Goal: Transaction & Acquisition: Purchase product/service

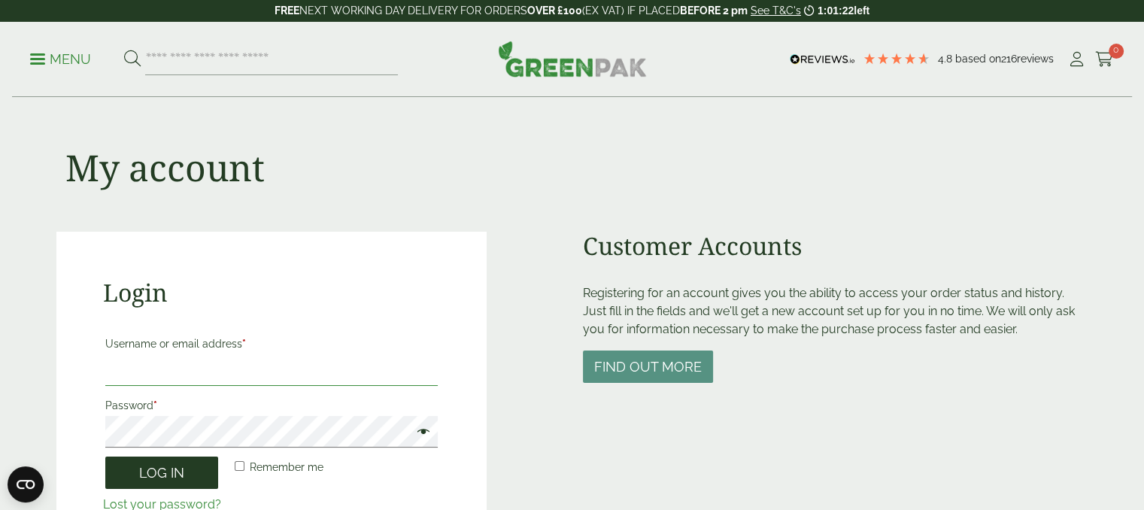
type input "**********"
click at [175, 478] on button "Log in" at bounding box center [161, 473] width 113 height 32
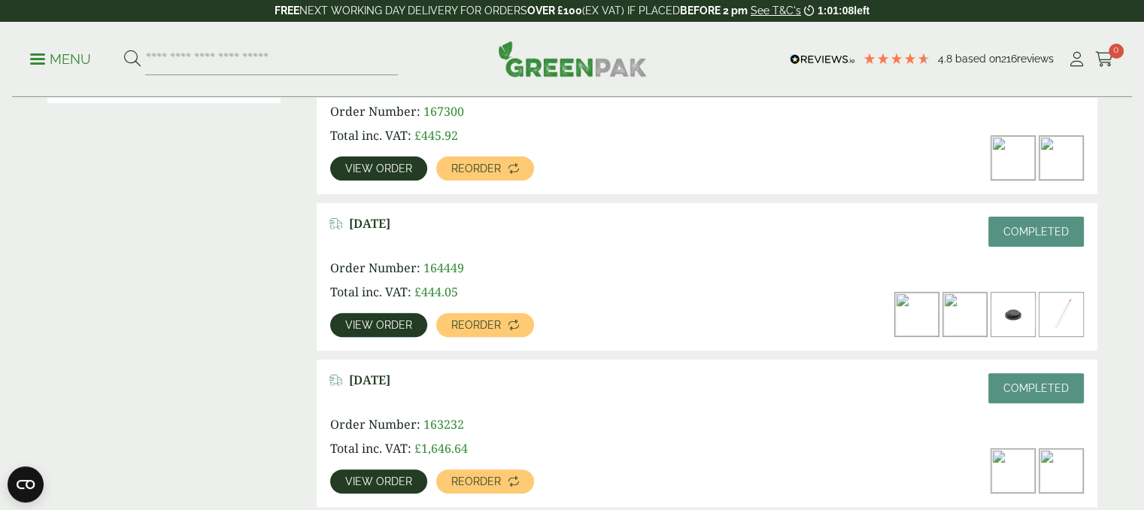
scroll to position [451, 0]
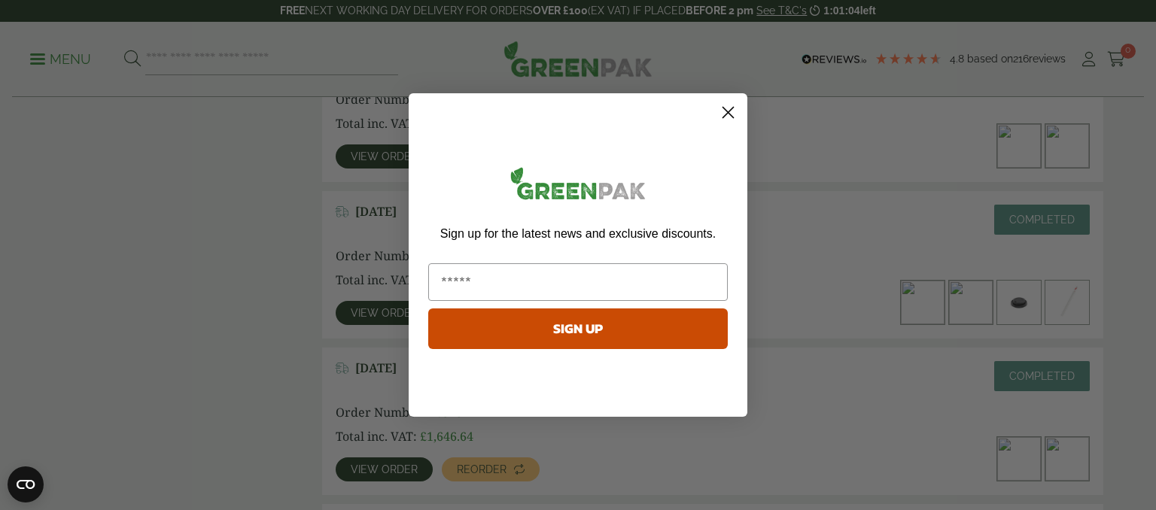
click at [728, 112] on icon "Close dialog" at bounding box center [728, 113] width 11 height 11
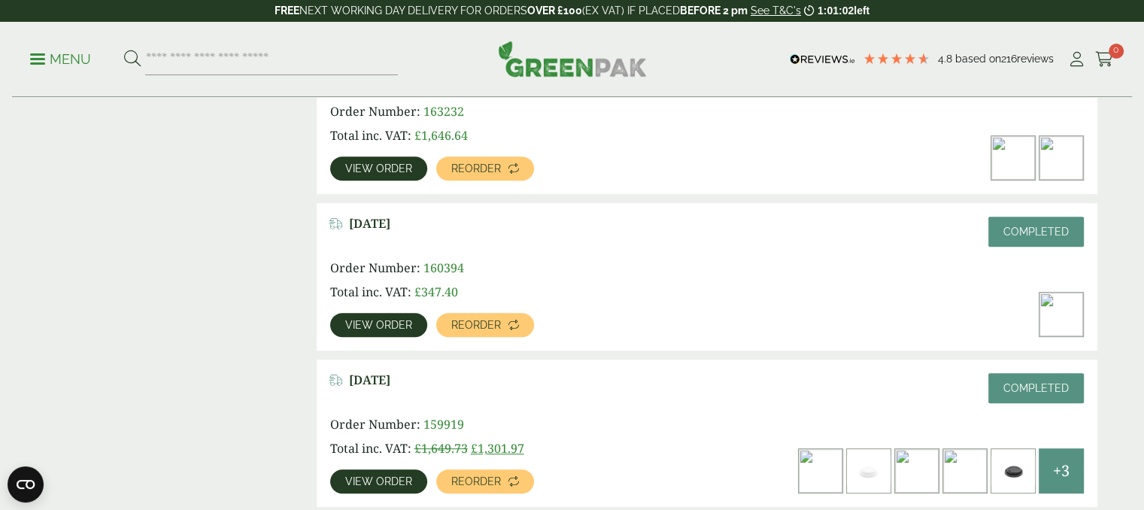
scroll to position [903, 0]
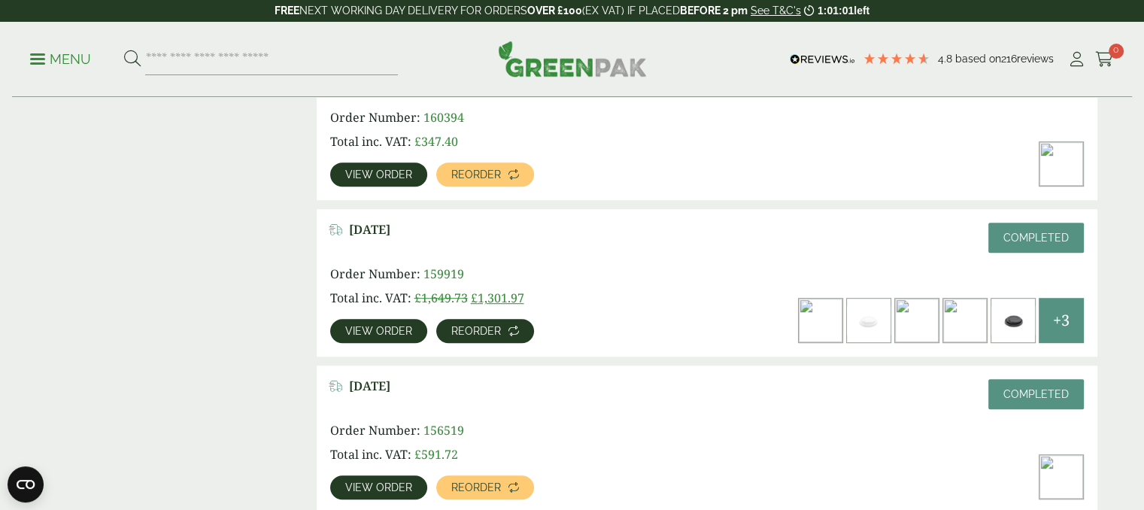
click at [513, 333] on icon at bounding box center [514, 331] width 11 height 11
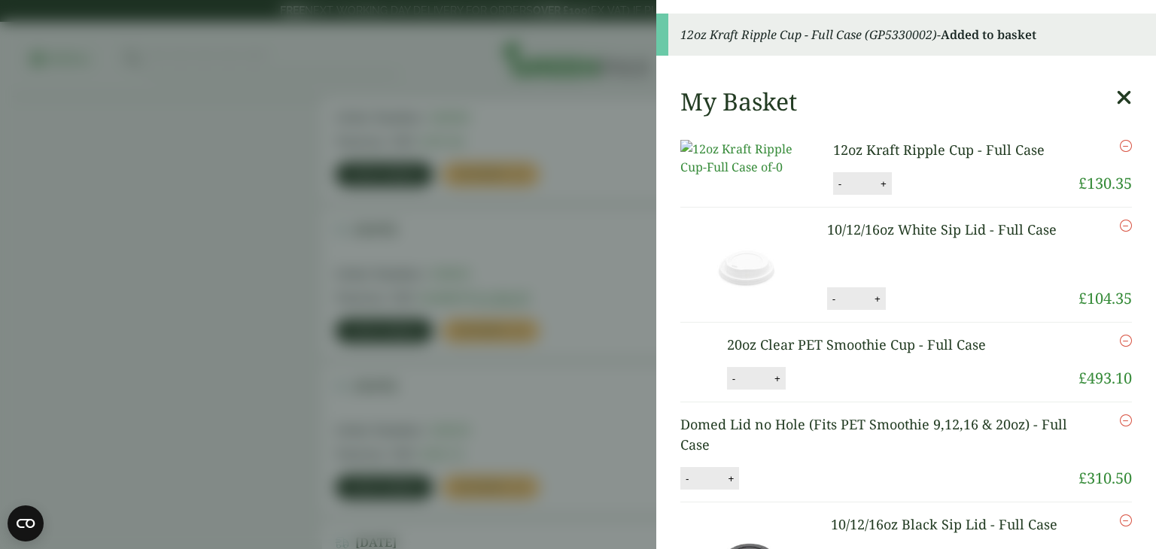
scroll to position [451, 0]
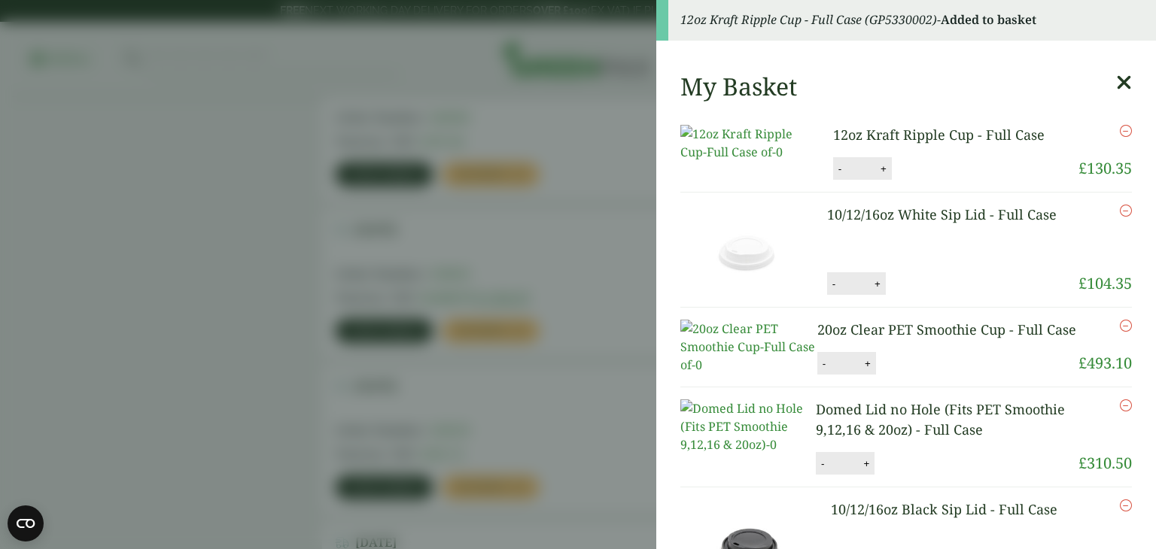
click at [1101, 132] on li "12oz Kraft Ripple Cup - Full Case 12oz Kraft Ripple Cup - Full Case quantity - …" at bounding box center [905, 153] width 451 height 80
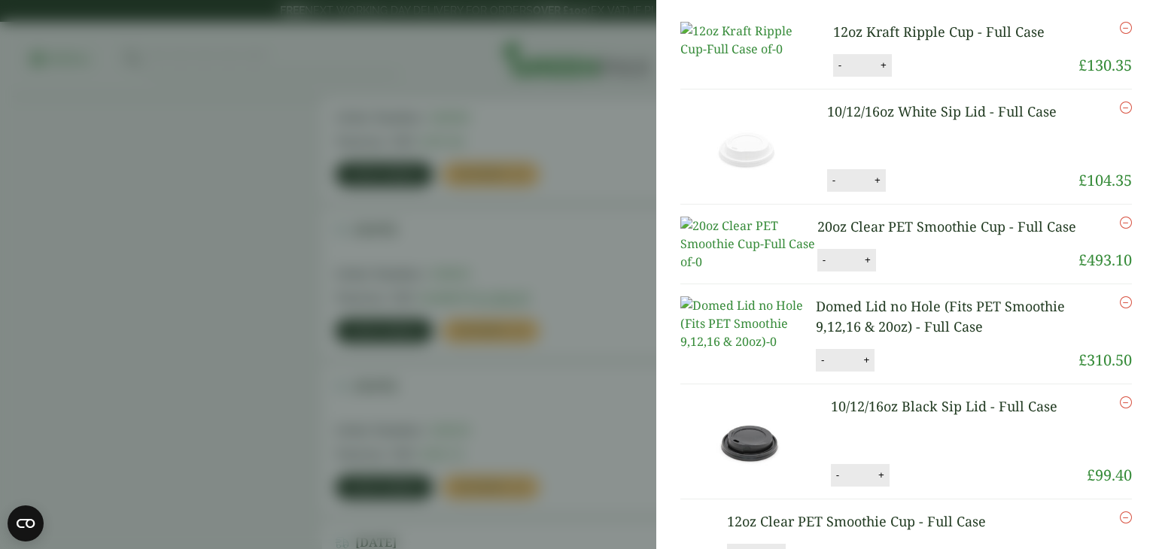
scroll to position [21, 0]
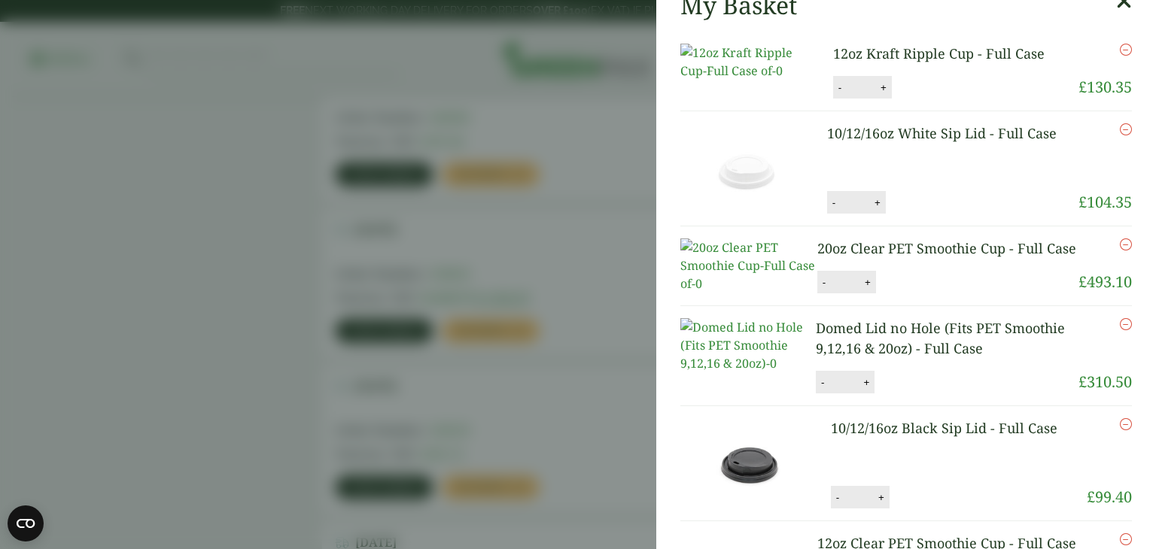
click at [1119, 51] on icon "Remove this item" at bounding box center [1125, 50] width 12 height 12
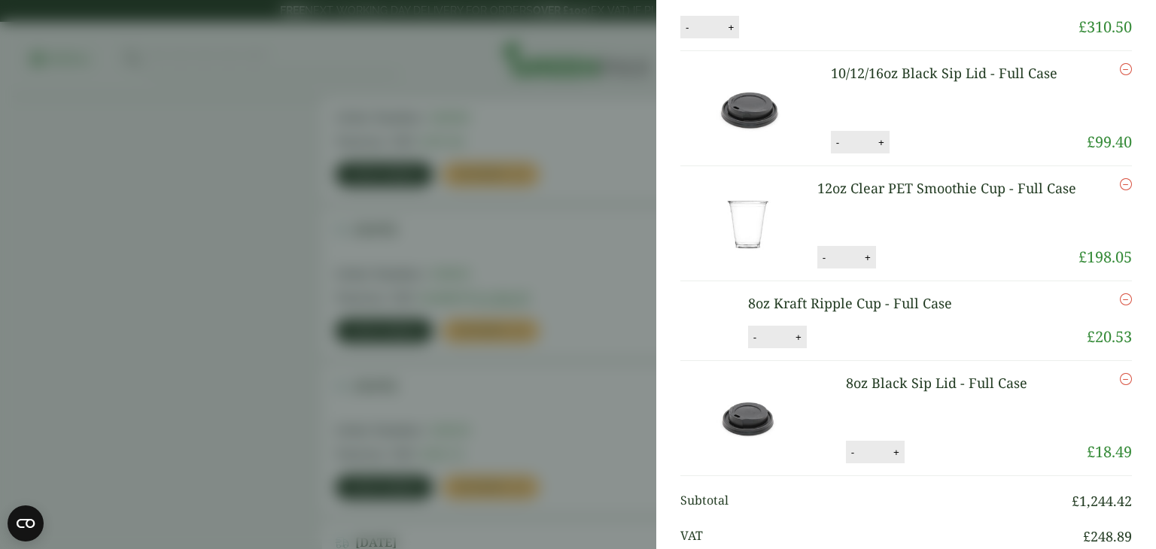
scroll to position [451, 0]
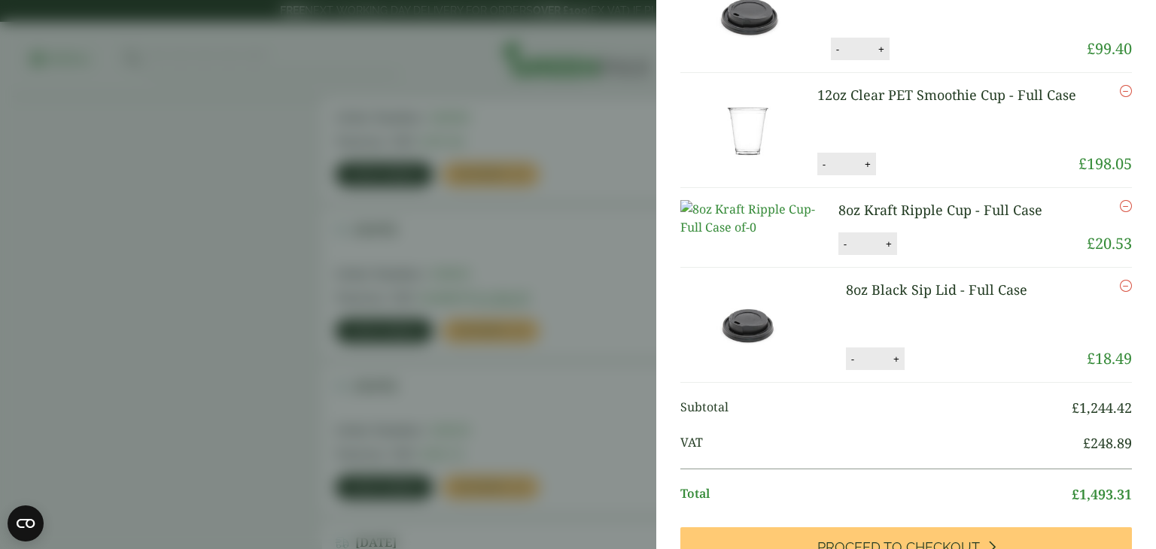
click at [1119, 212] on icon "Remove this item" at bounding box center [1125, 206] width 12 height 12
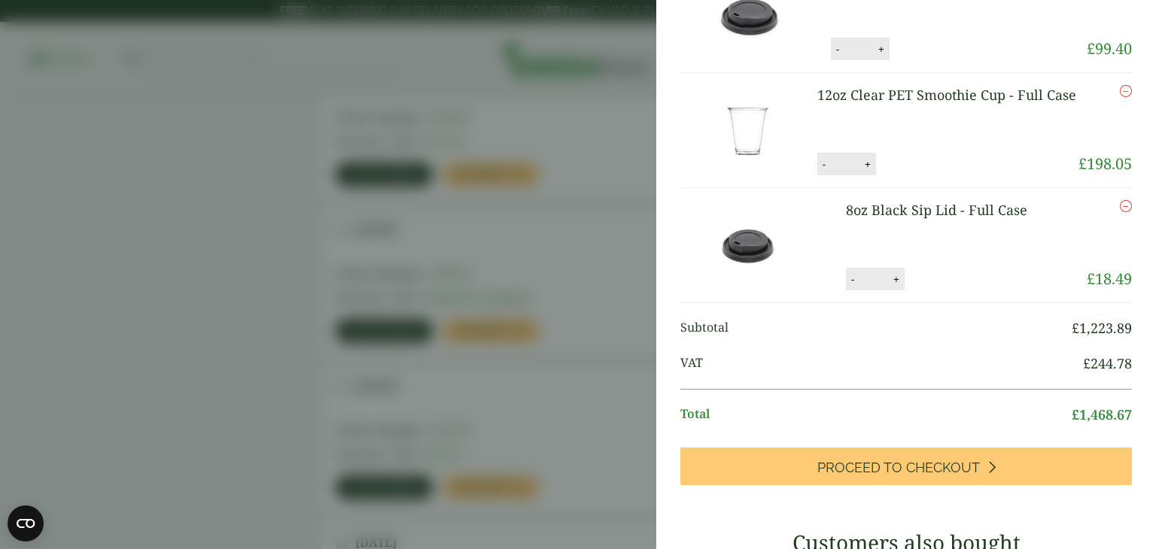
click at [1119, 212] on icon "Remove this item" at bounding box center [1125, 206] width 12 height 12
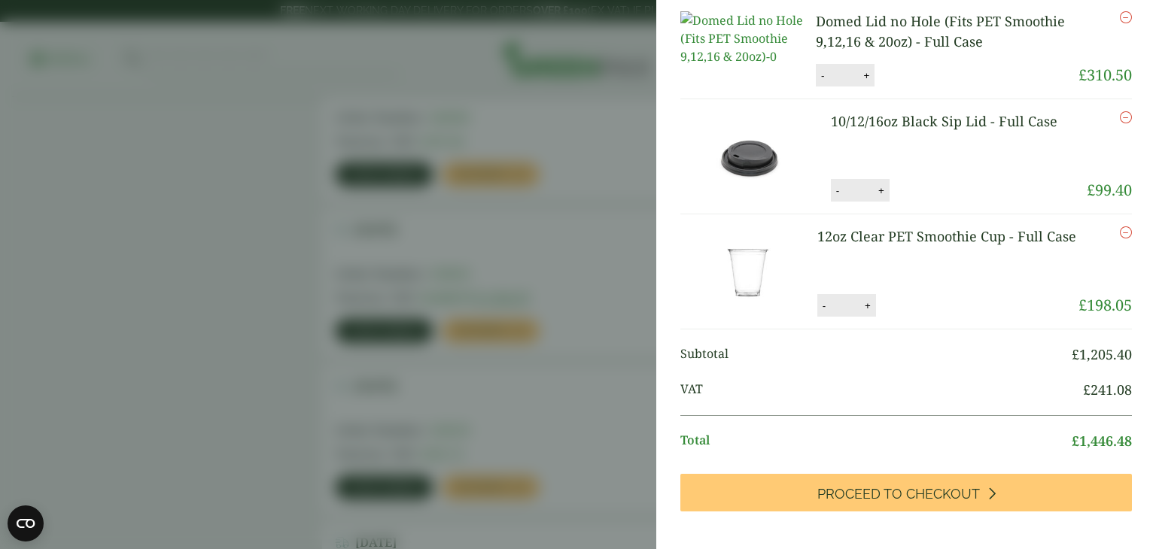
scroll to position [362, 0]
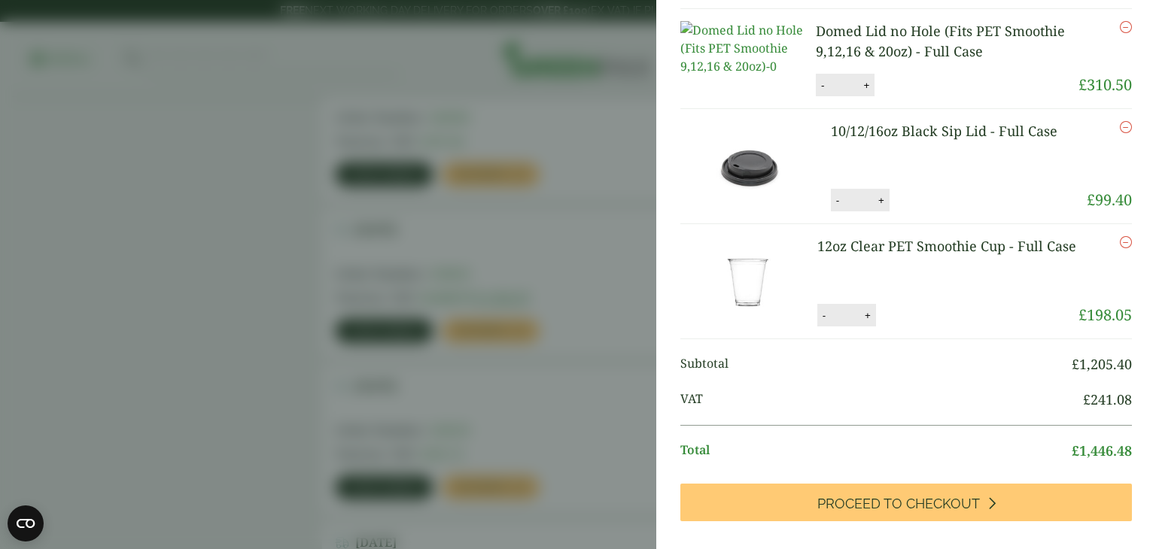
click at [1119, 133] on icon "Remove this item" at bounding box center [1125, 127] width 12 height 12
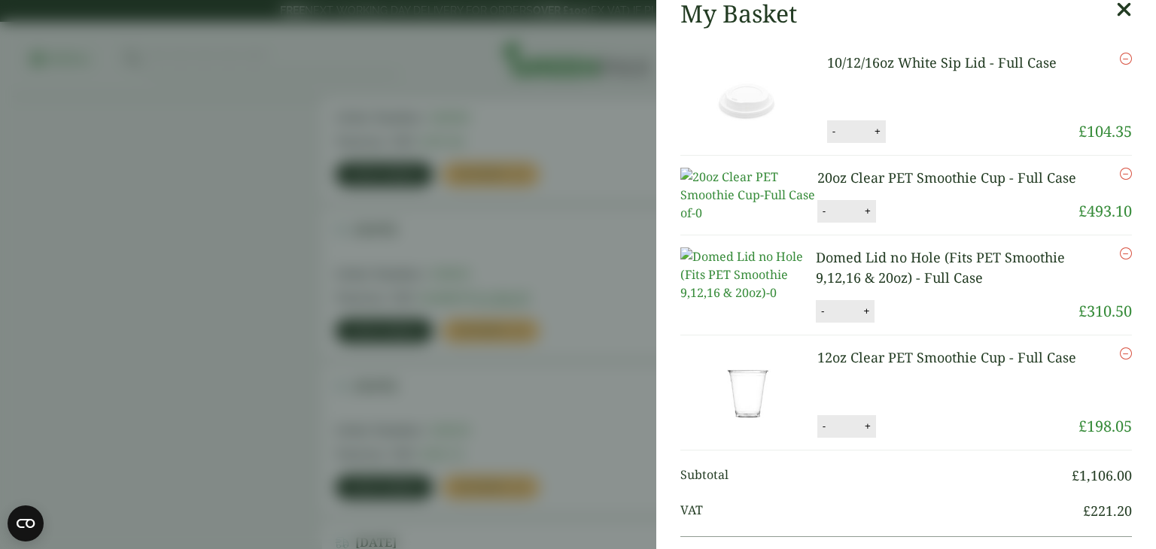
scroll to position [136, 0]
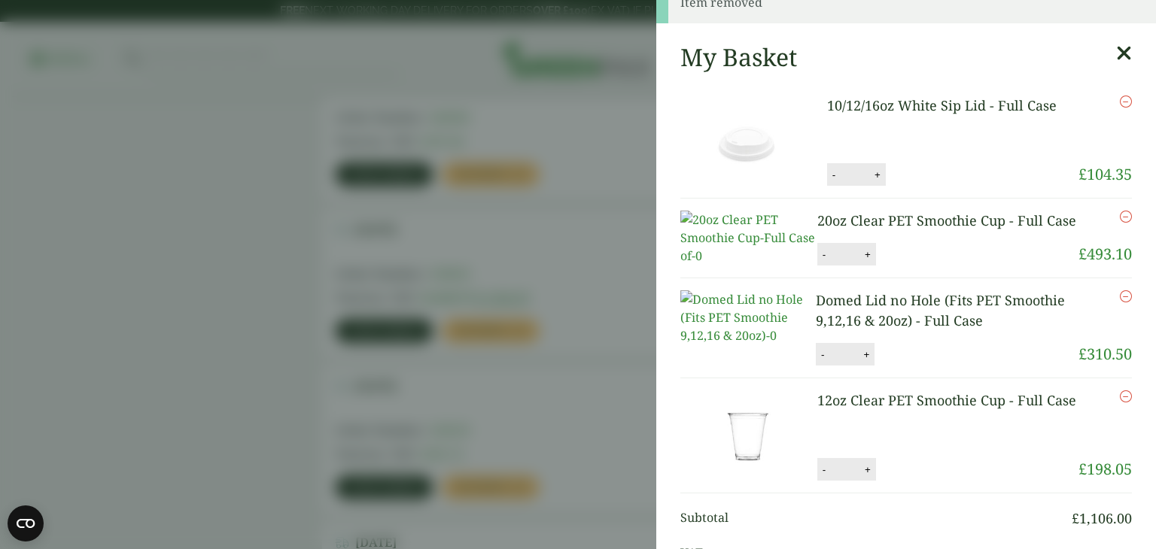
click at [1119, 96] on icon "Remove this item" at bounding box center [1125, 102] width 12 height 12
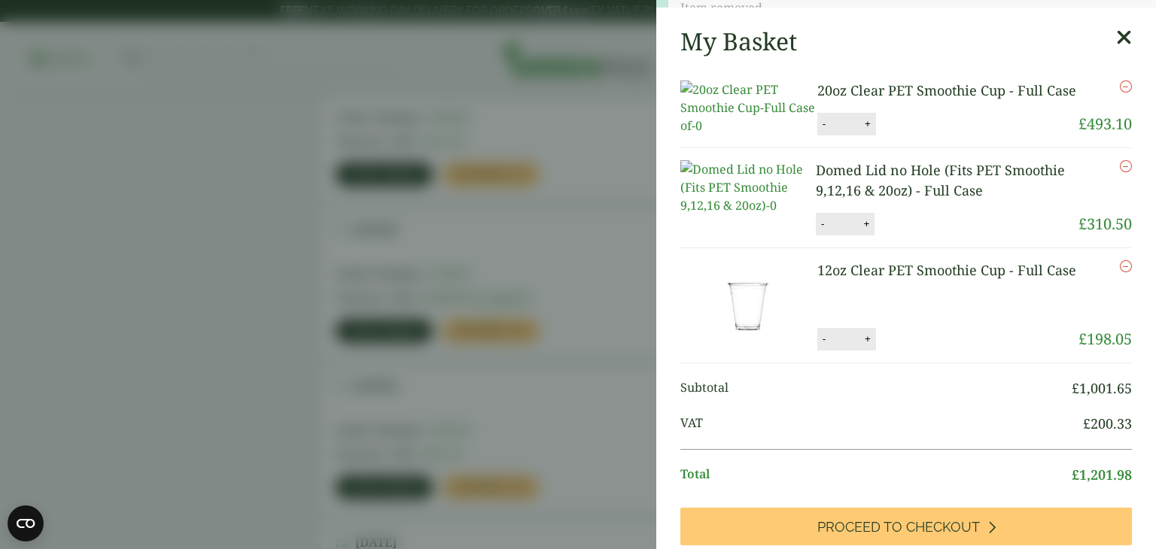
scroll to position [75, 0]
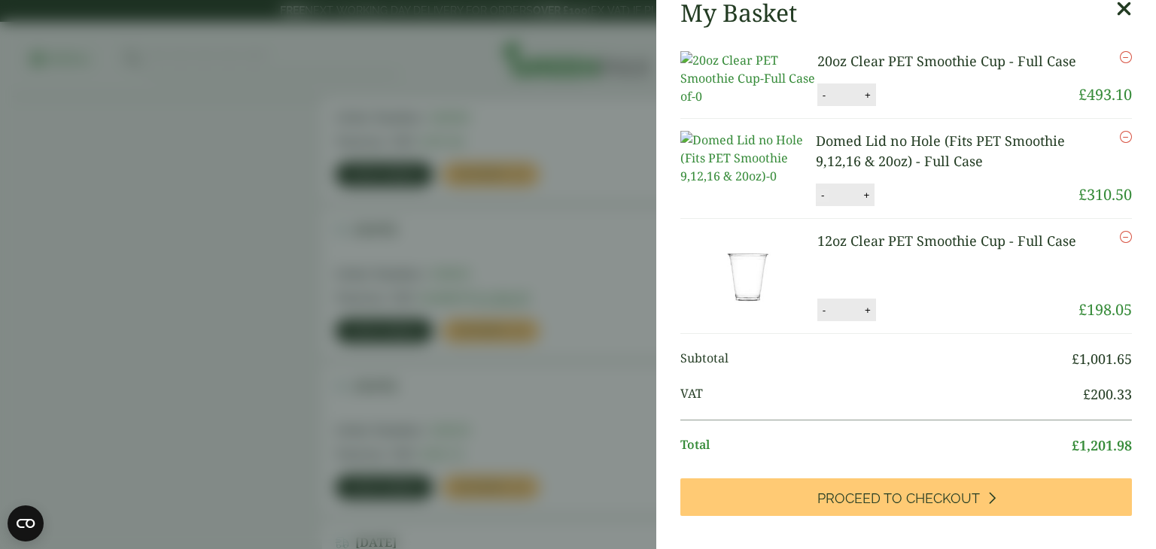
click at [822, 202] on button "-" at bounding box center [822, 195] width 12 height 13
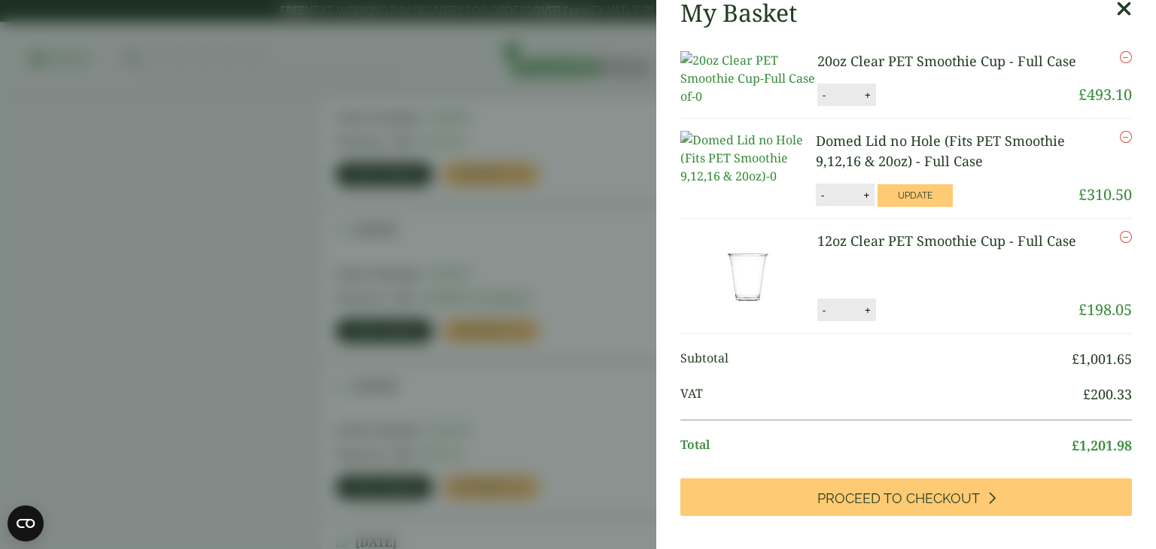
type input "**"
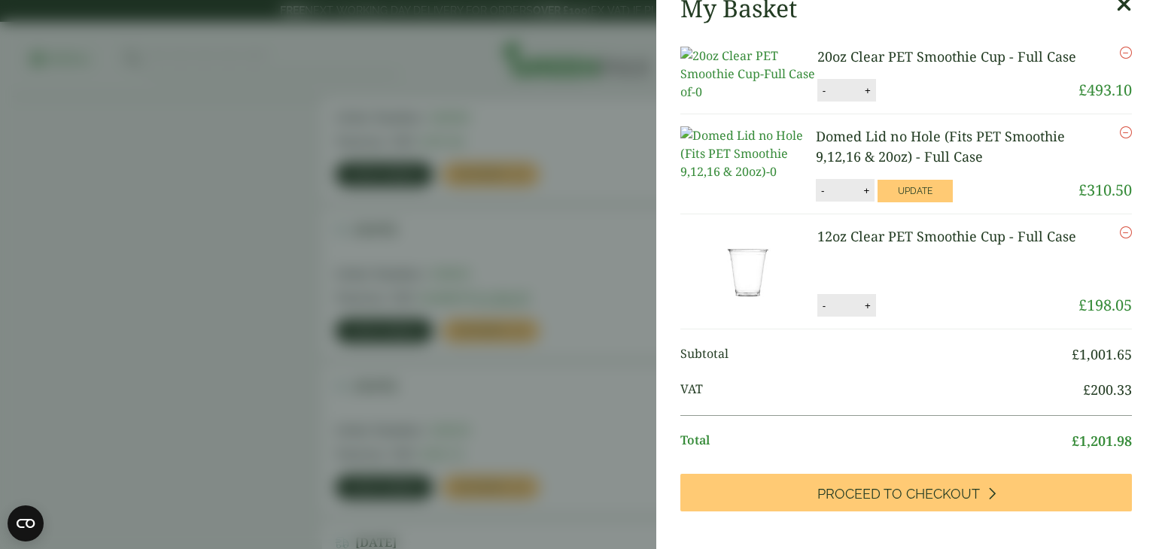
scroll to position [0, 0]
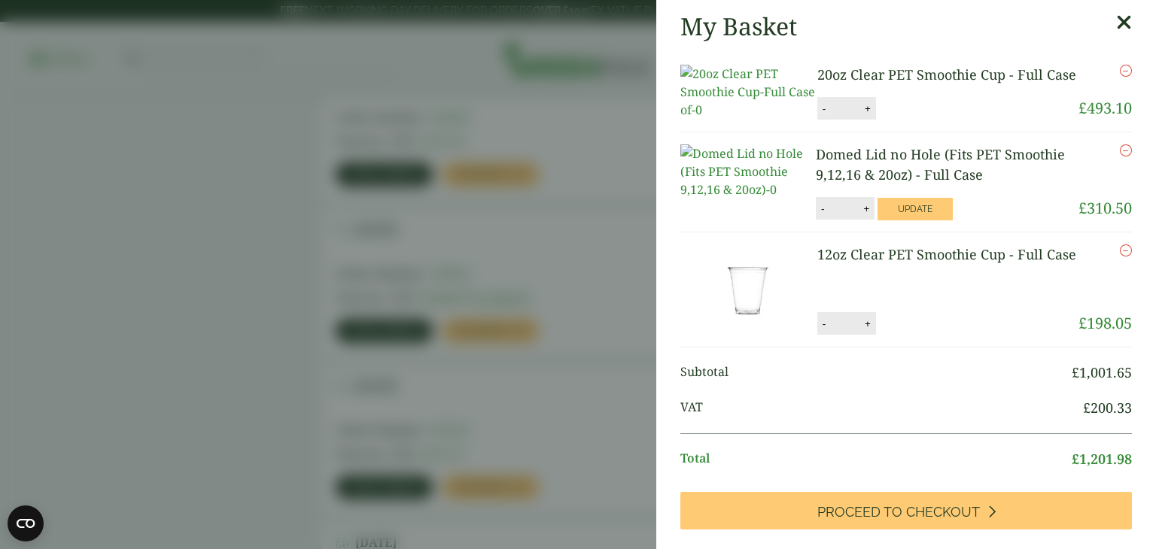
click at [821, 115] on button "-" at bounding box center [824, 108] width 12 height 13
type input "*"
click at [818, 215] on button "-" at bounding box center [822, 208] width 12 height 13
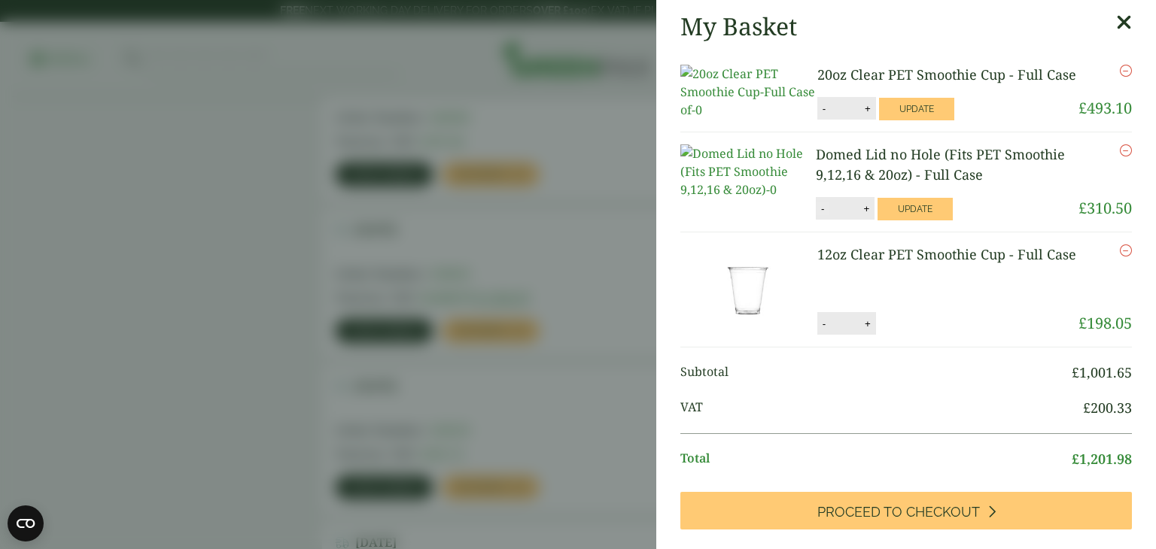
type input "*"
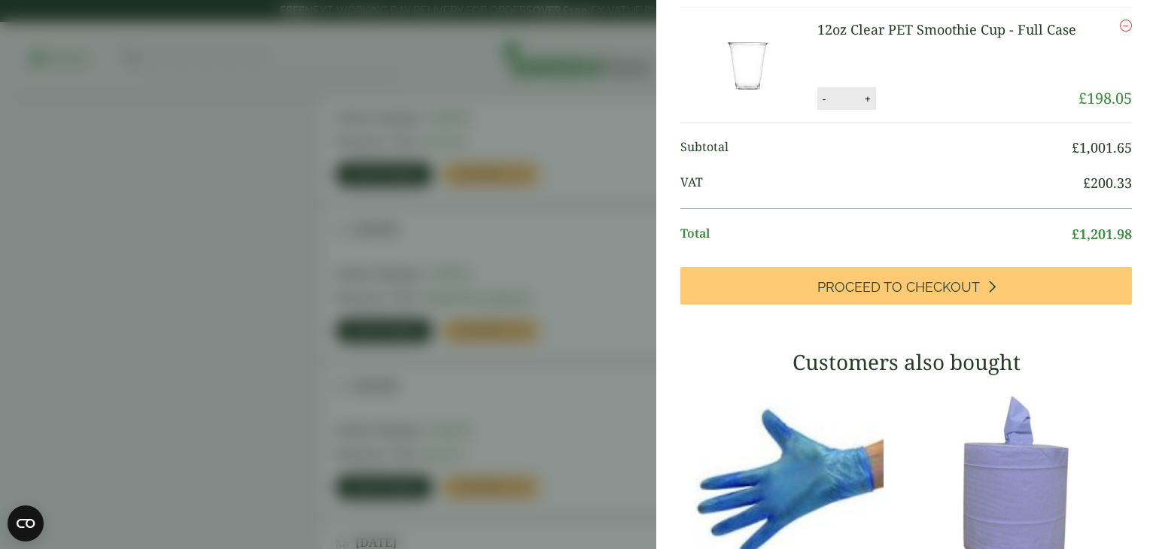
scroll to position [226, 0]
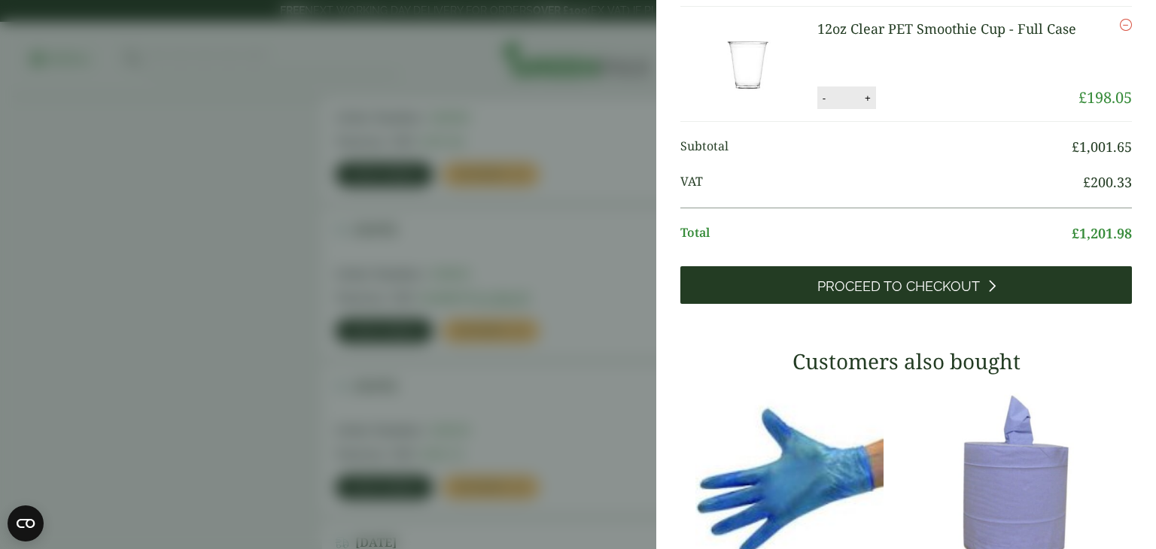
click at [794, 304] on link "Proceed to Checkout" at bounding box center [905, 285] width 451 height 38
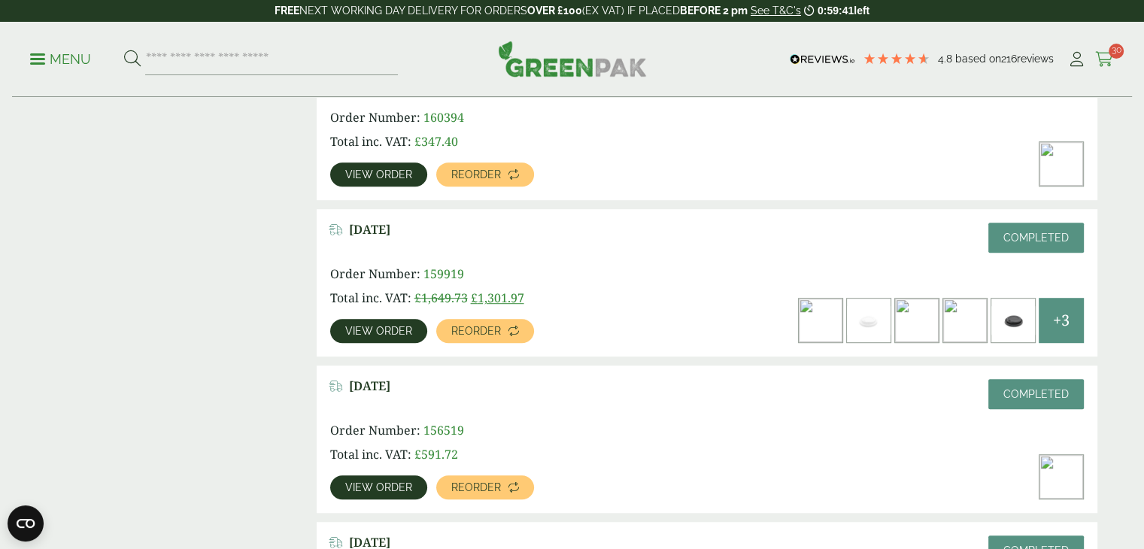
click at [1101, 52] on icon at bounding box center [1104, 59] width 19 height 15
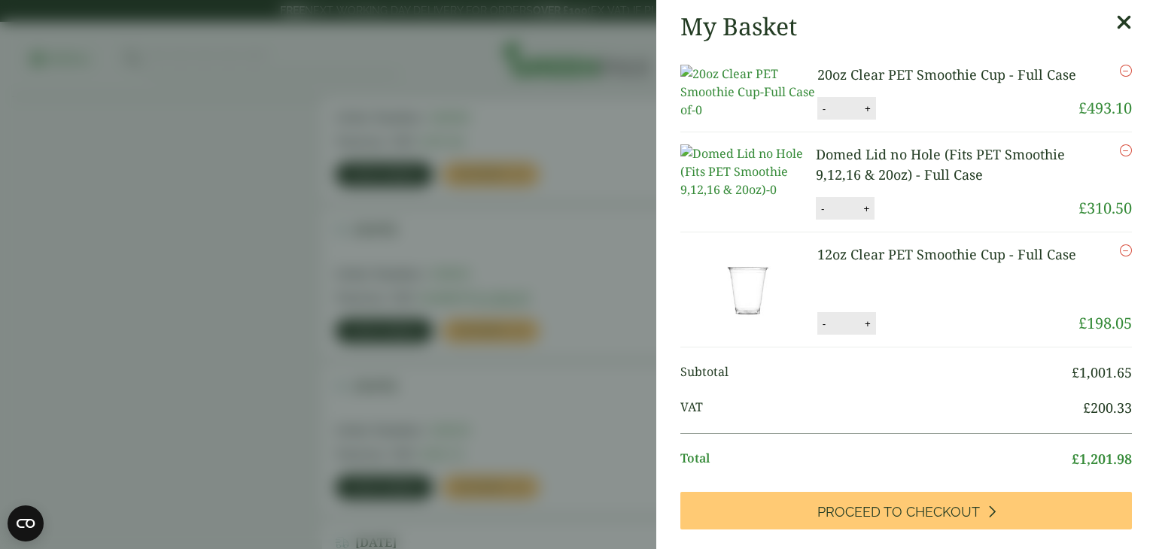
click at [820, 115] on button "-" at bounding box center [824, 108] width 12 height 13
click at [818, 115] on button "-" at bounding box center [824, 108] width 12 height 13
type input "*"
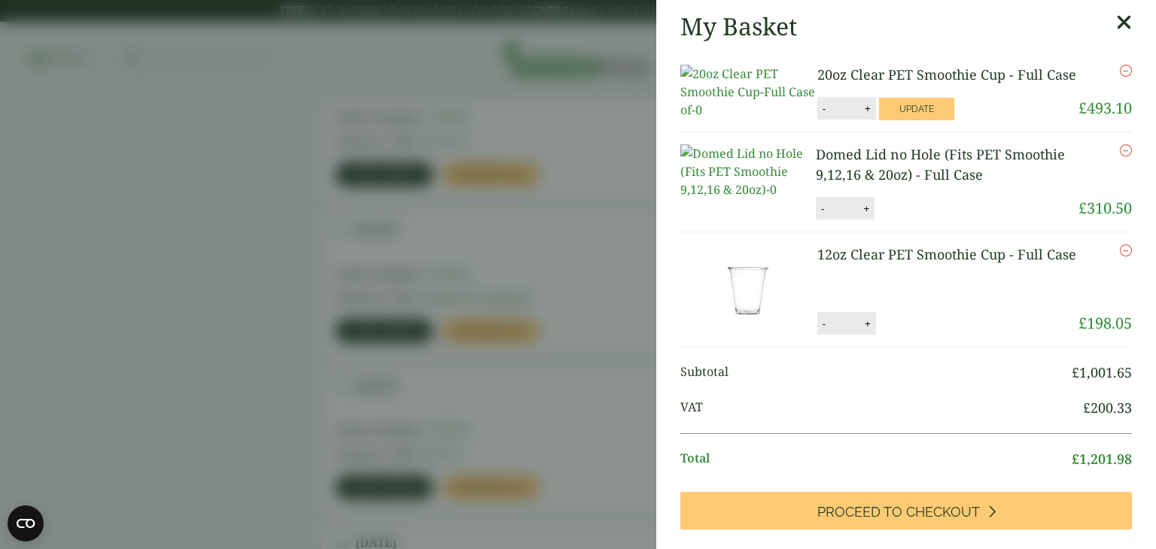
click at [822, 215] on button "-" at bounding box center [822, 208] width 12 height 13
click at [820, 215] on button "-" at bounding box center [822, 208] width 12 height 13
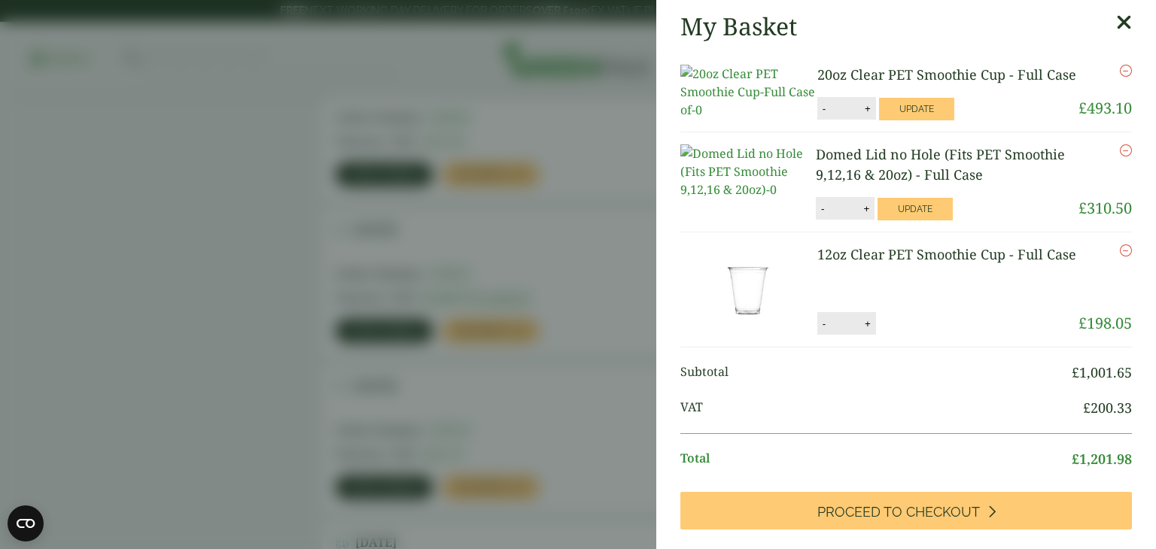
click at [820, 215] on button "-" at bounding box center [822, 208] width 12 height 13
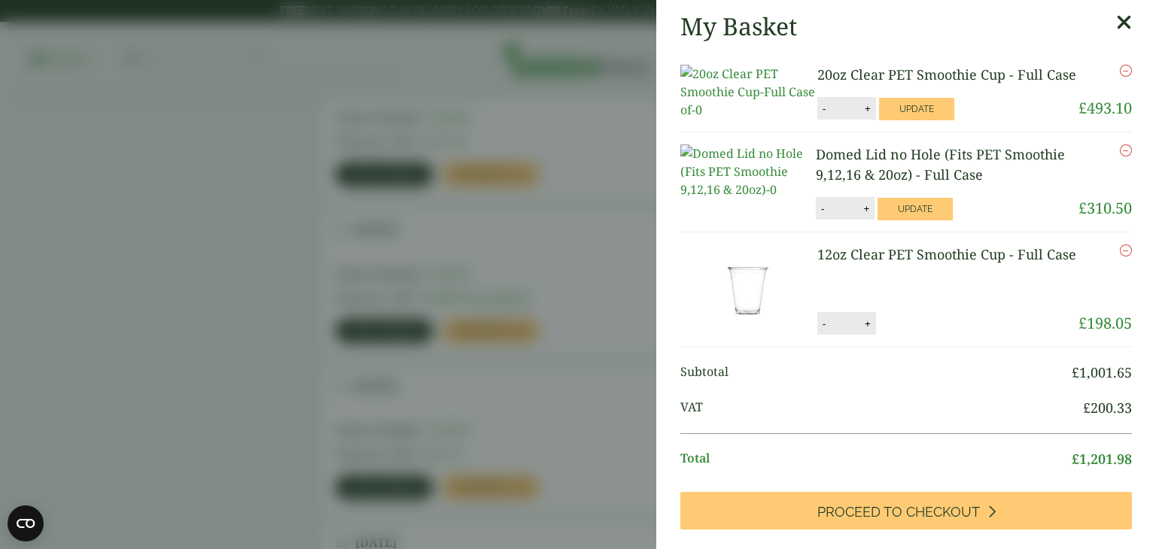
click at [862, 215] on button "+" at bounding box center [865, 208] width 15 height 13
type input "*"
click at [826, 330] on button "-" at bounding box center [824, 323] width 12 height 13
type input "*"
click at [923, 336] on button "Update" at bounding box center [916, 324] width 75 height 23
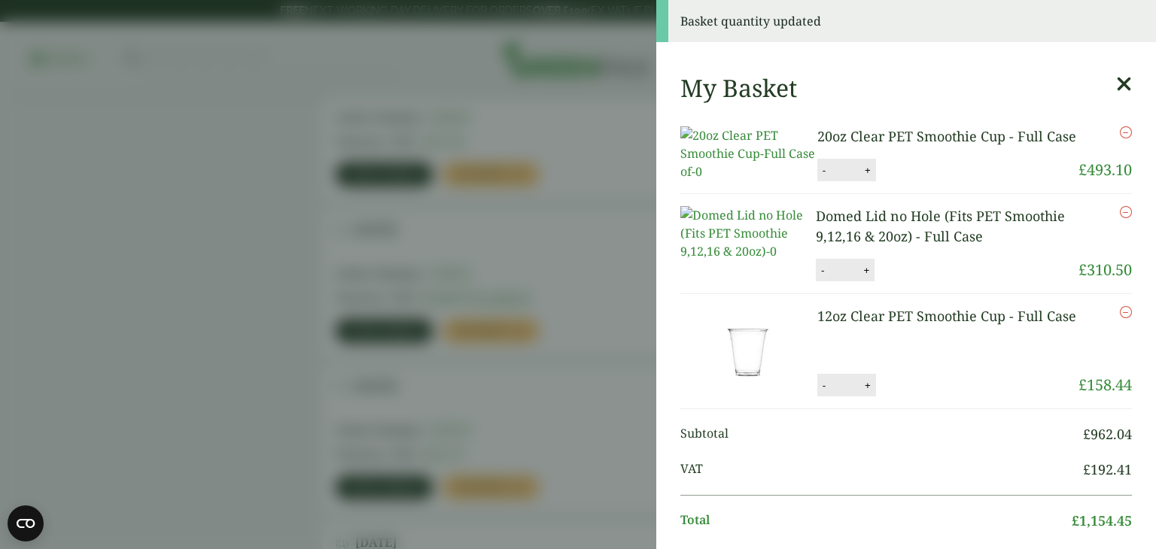
click at [817, 277] on button "-" at bounding box center [822, 270] width 12 height 13
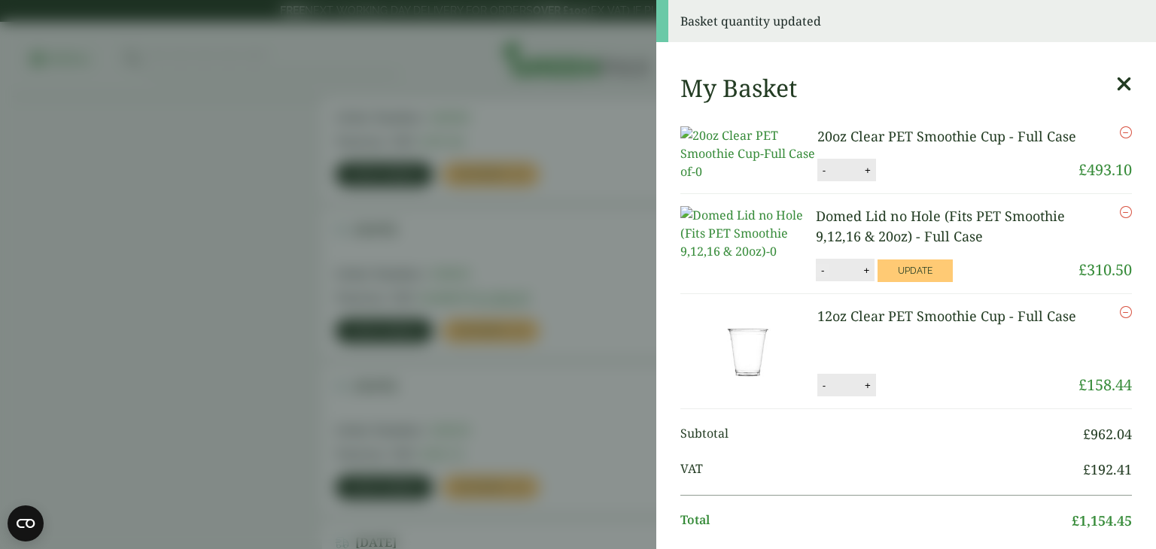
click at [817, 277] on button "-" at bounding box center [822, 270] width 12 height 13
type input "*"
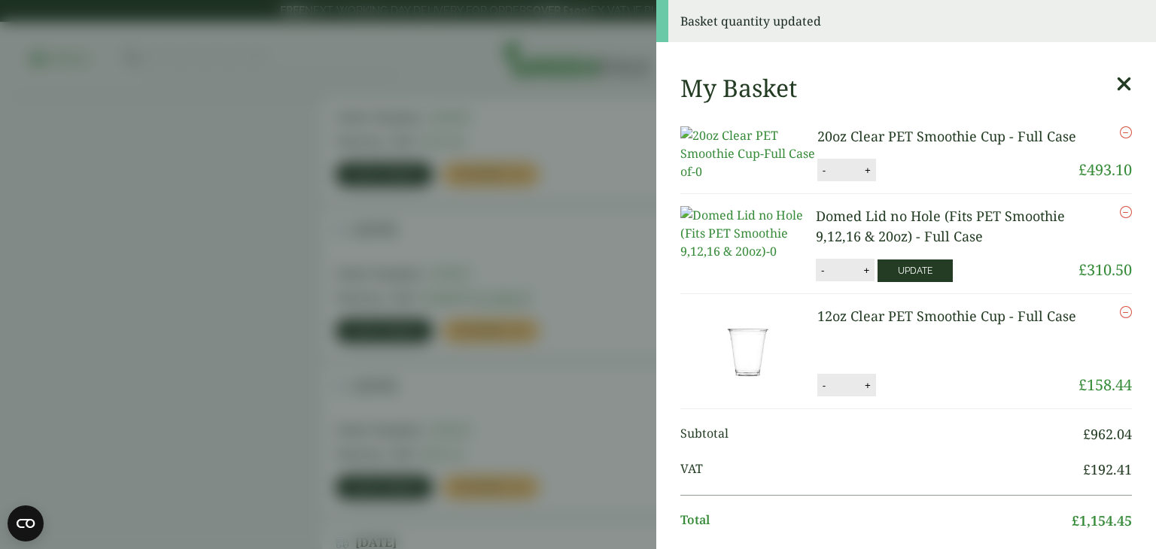
click at [918, 282] on button "Update" at bounding box center [914, 271] width 75 height 23
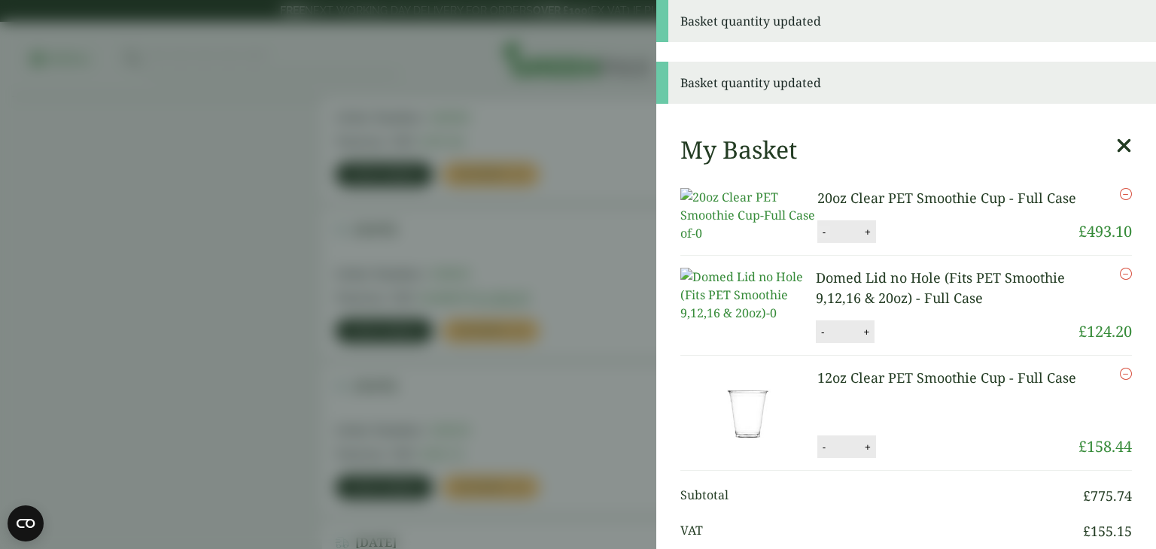
click at [820, 238] on button "-" at bounding box center [824, 232] width 12 height 13
click at [820, 263] on ul "20oz Clear PET Smoothie Cup - Full Case 20oz Clear PET Smoothie Cup - Full Case…" at bounding box center [905, 323] width 451 height 295
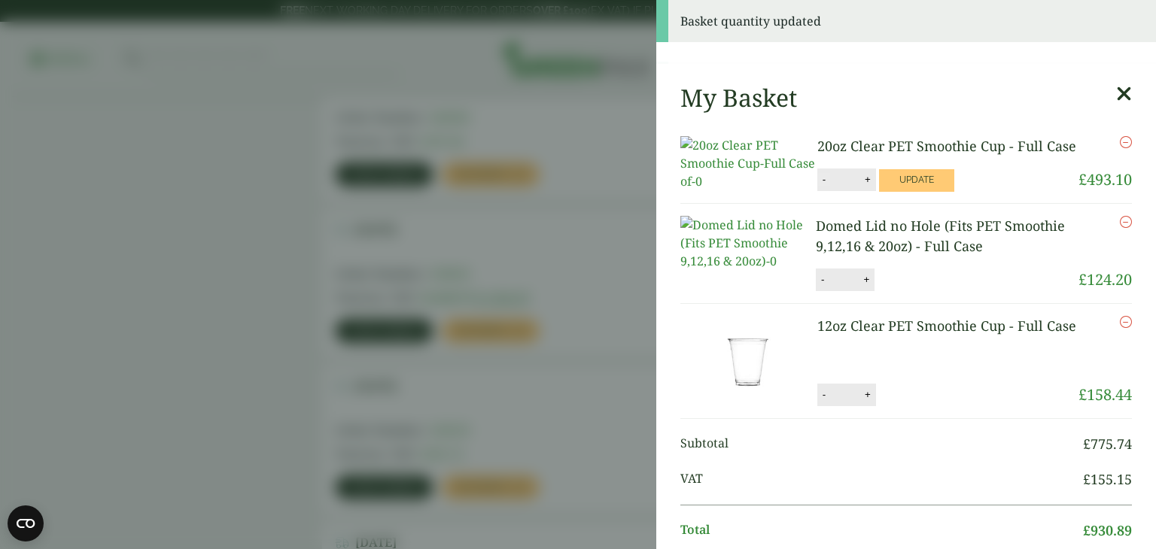
click at [820, 255] on link "Domed Lid no Hole (Fits PET Smoothie 9,12,16 & 20oz) - Full Case" at bounding box center [939, 236] width 249 height 38
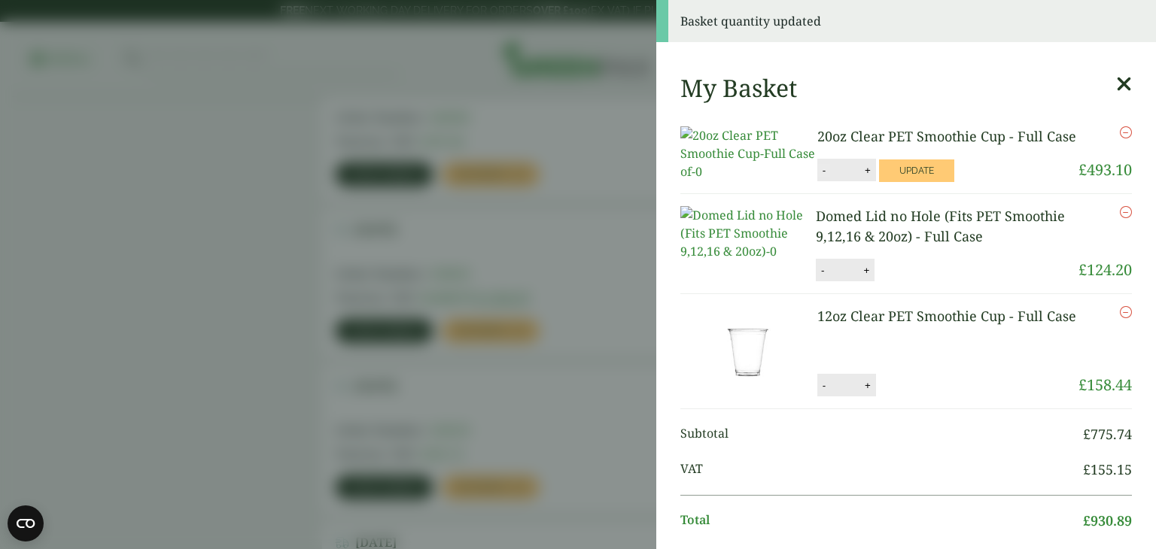
click at [818, 177] on button "-" at bounding box center [824, 170] width 12 height 13
type input "*"
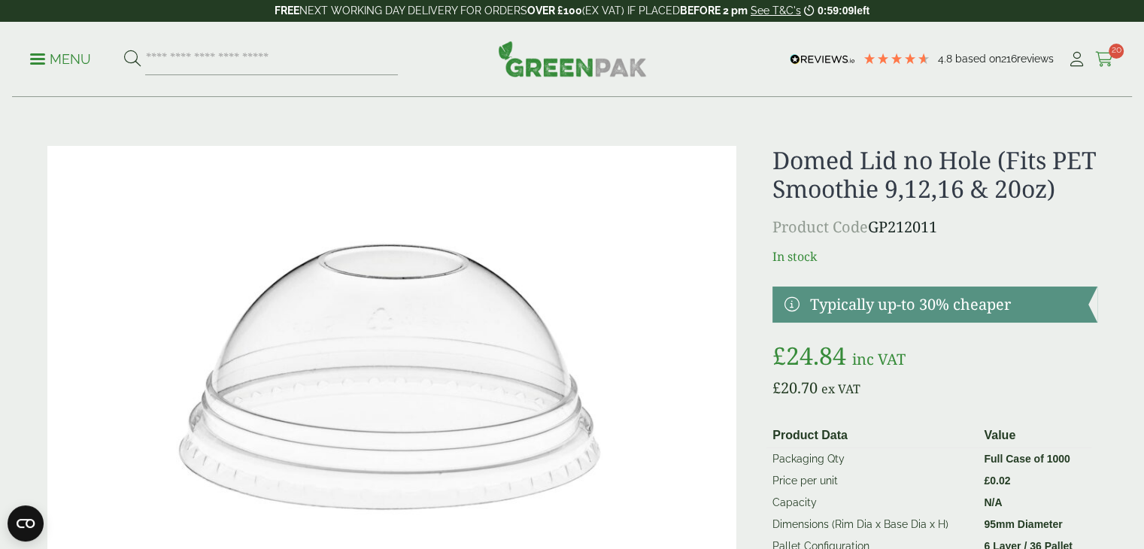
click at [1113, 59] on icon at bounding box center [1104, 59] width 19 height 15
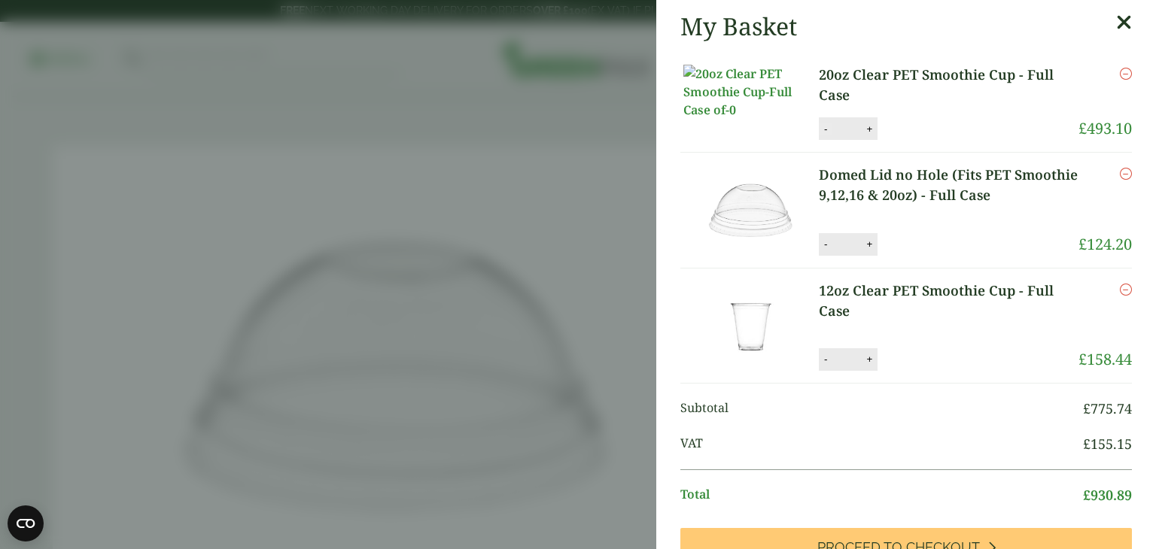
click at [825, 135] on button "-" at bounding box center [825, 129] width 12 height 13
click at [831, 144] on input "*" at bounding box center [846, 129] width 30 height 32
click at [819, 135] on button "-" at bounding box center [825, 129] width 12 height 13
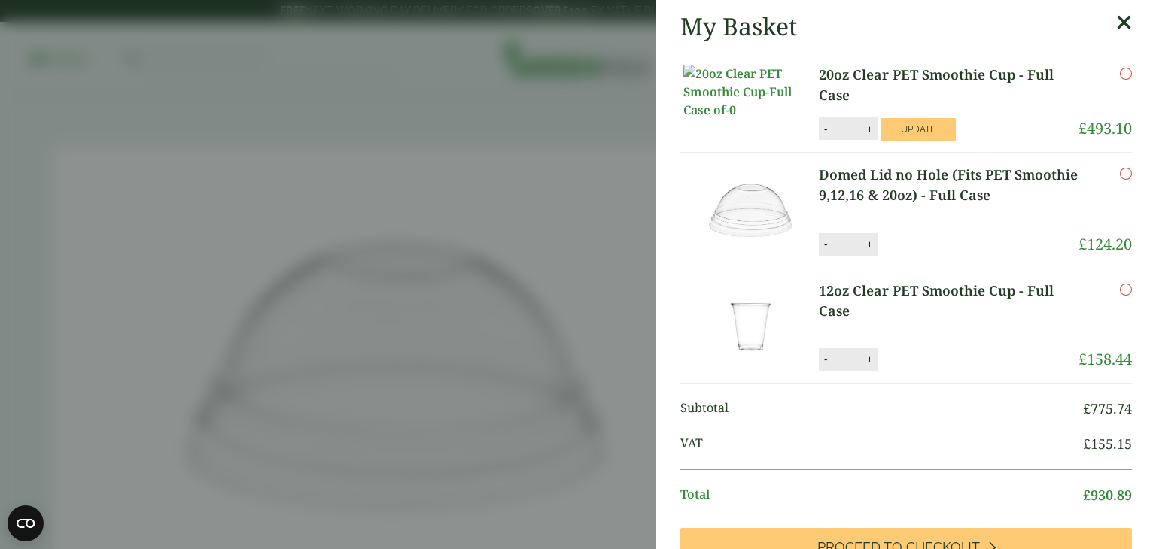
click at [819, 135] on button "-" at bounding box center [825, 129] width 12 height 13
type input "*"
click at [907, 141] on button "Update" at bounding box center [917, 129] width 75 height 23
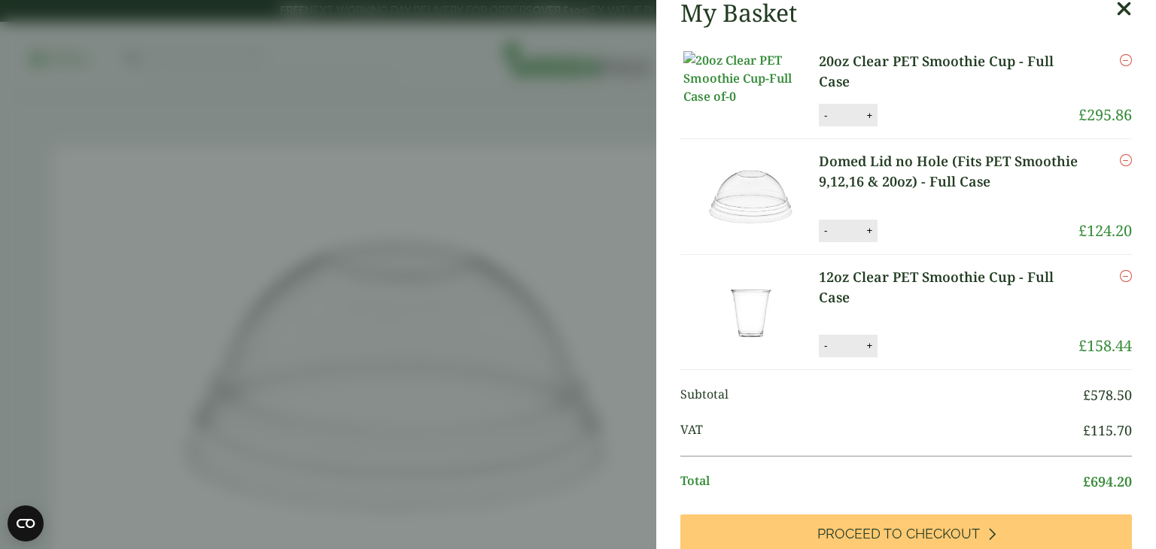
scroll to position [150, 0]
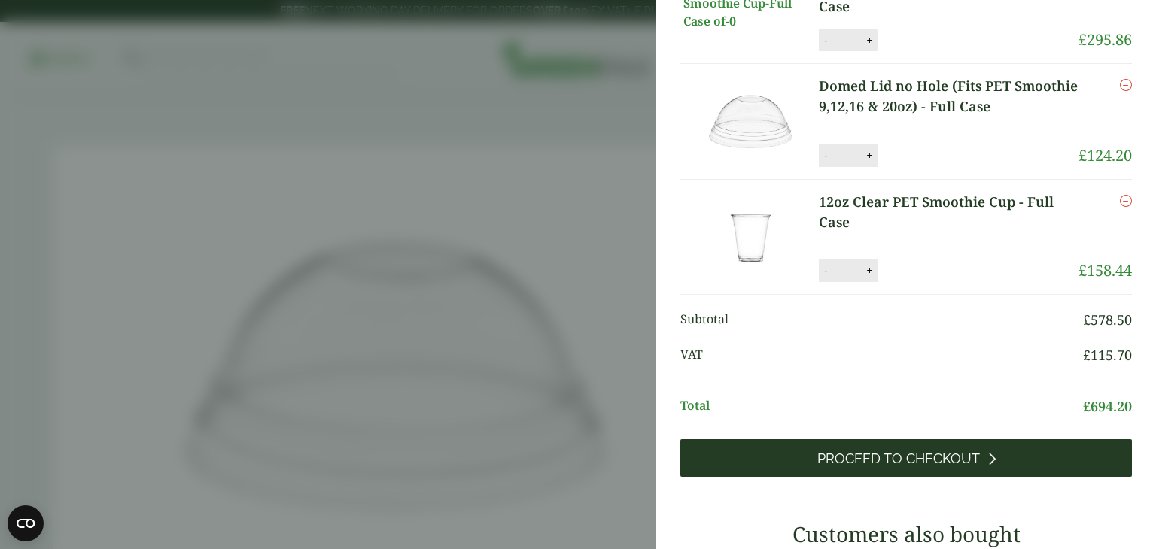
click at [932, 477] on link "Proceed to Checkout" at bounding box center [905, 458] width 451 height 38
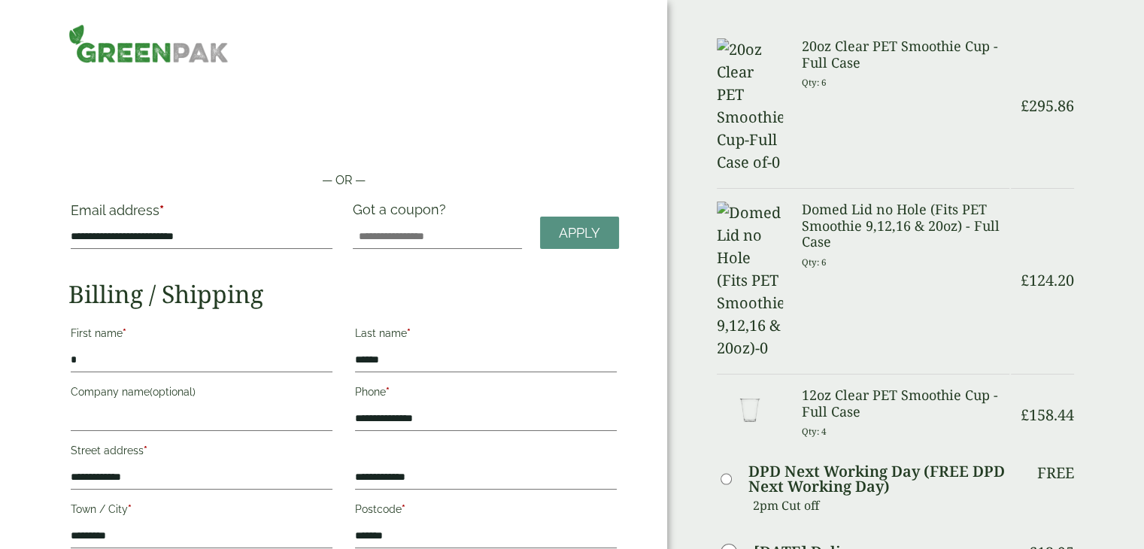
click at [134, 59] on img at bounding box center [147, 43] width 159 height 39
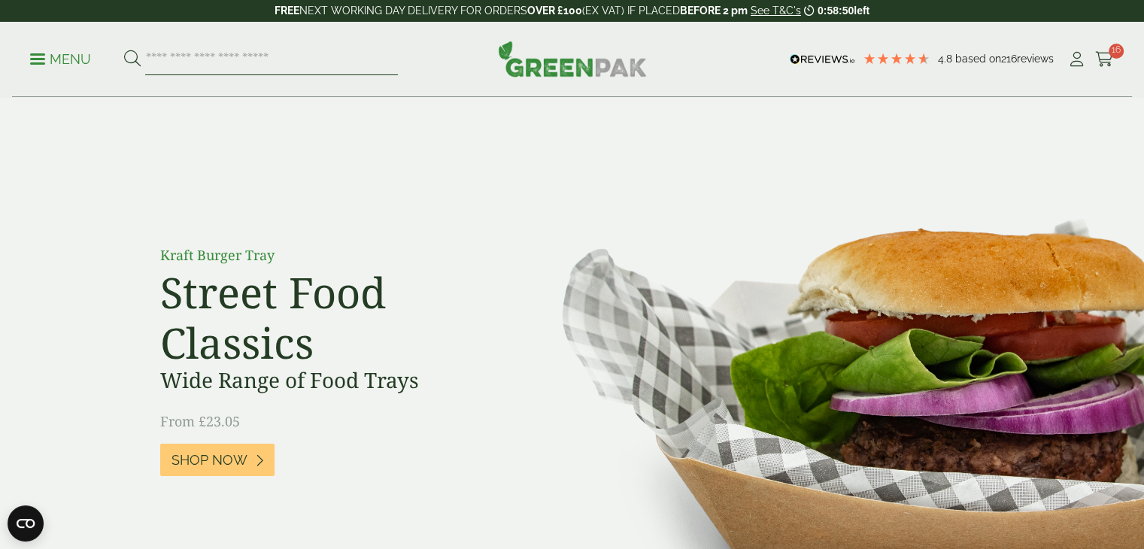
click at [211, 56] on input "search" at bounding box center [271, 60] width 253 height 32
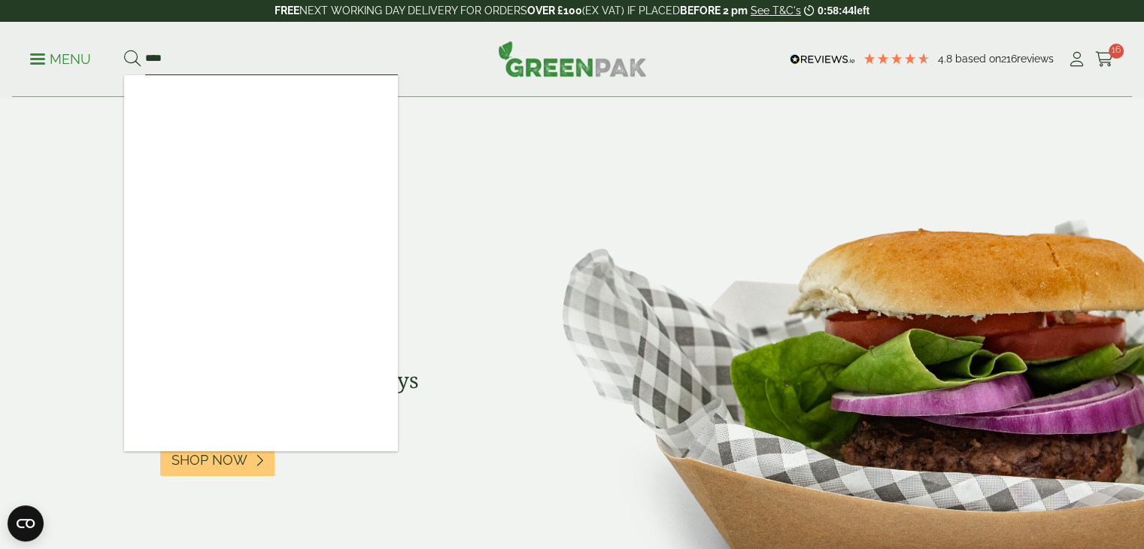
type input "****"
click at [124, 50] on button at bounding box center [132, 60] width 17 height 20
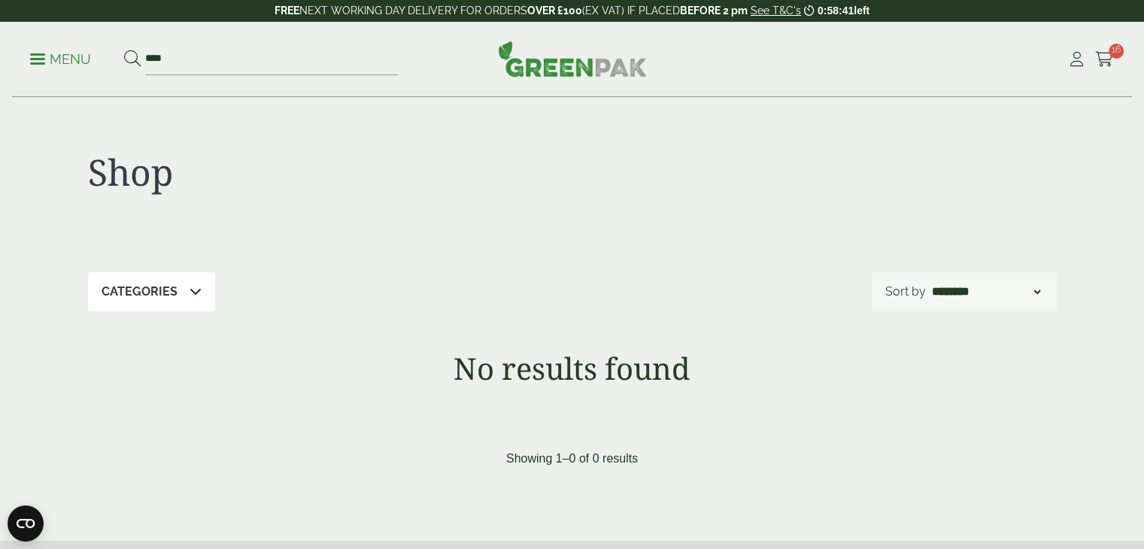
click at [57, 49] on ul "Menu ****" at bounding box center [214, 60] width 368 height 32
click at [70, 52] on p "Menu" at bounding box center [60, 59] width 61 height 18
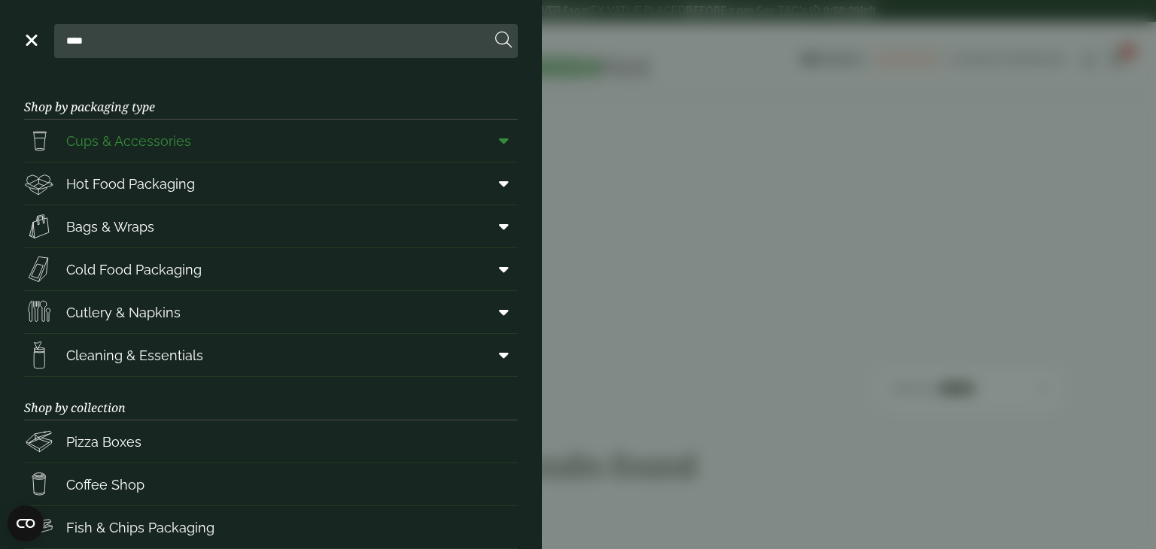
click at [140, 153] on span "Cups & Accessories" at bounding box center [107, 141] width 167 height 30
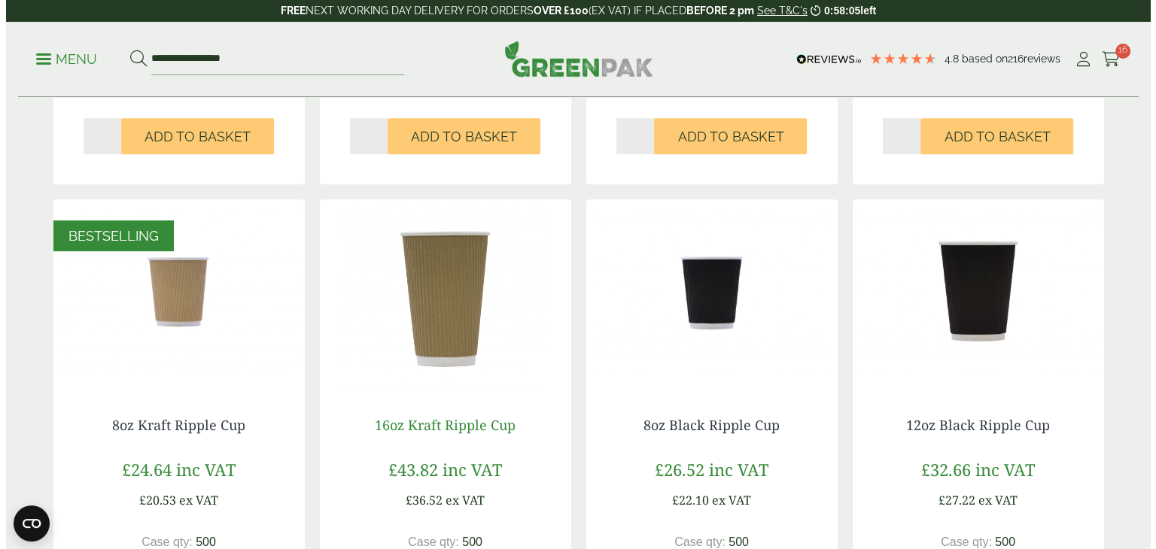
scroll to position [828, 0]
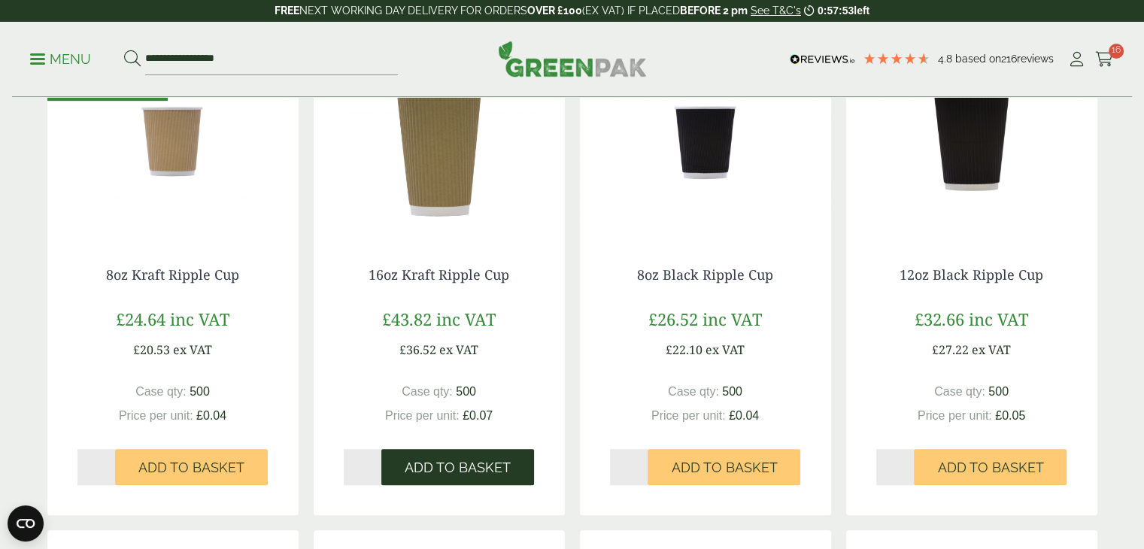
click at [467, 476] on button "Add to Basket" at bounding box center [457, 467] width 153 height 36
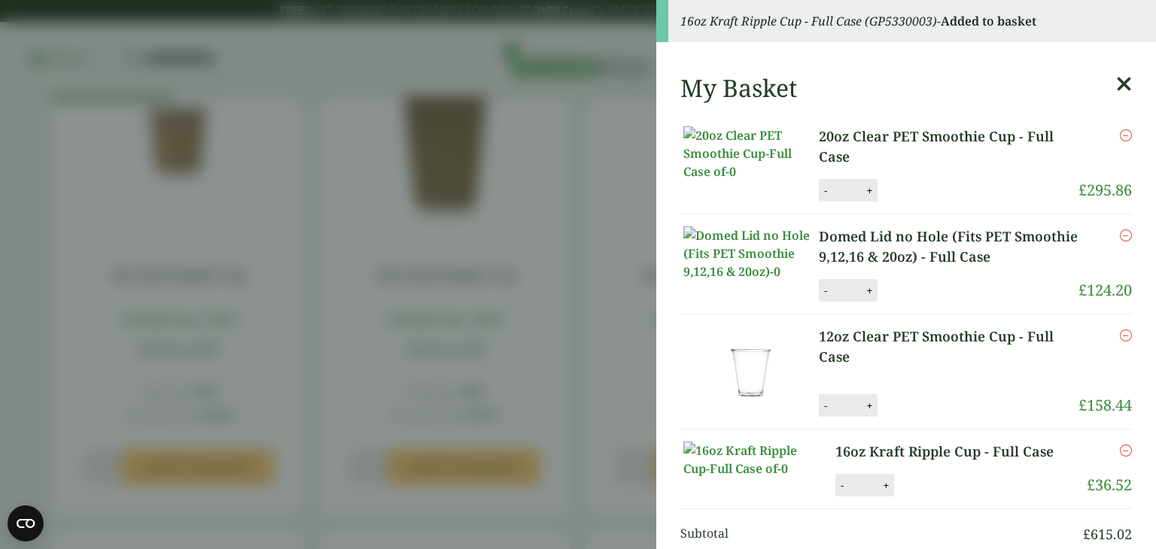
scroll to position [226, 0]
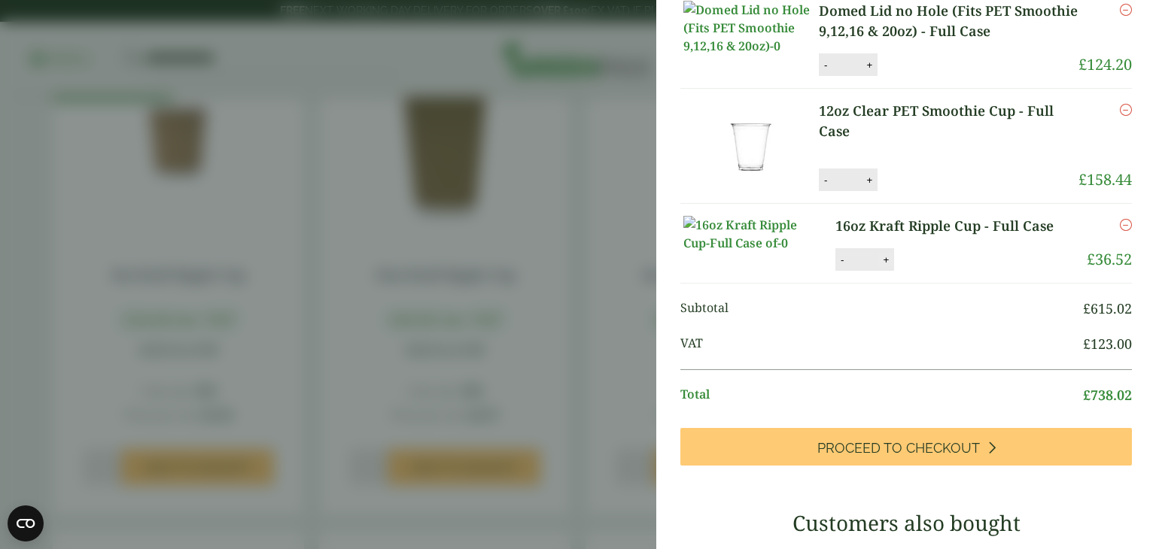
click at [878, 266] on button "+" at bounding box center [885, 260] width 15 height 13
type input "*"
click at [912, 272] on button "Update" at bounding box center [934, 260] width 75 height 23
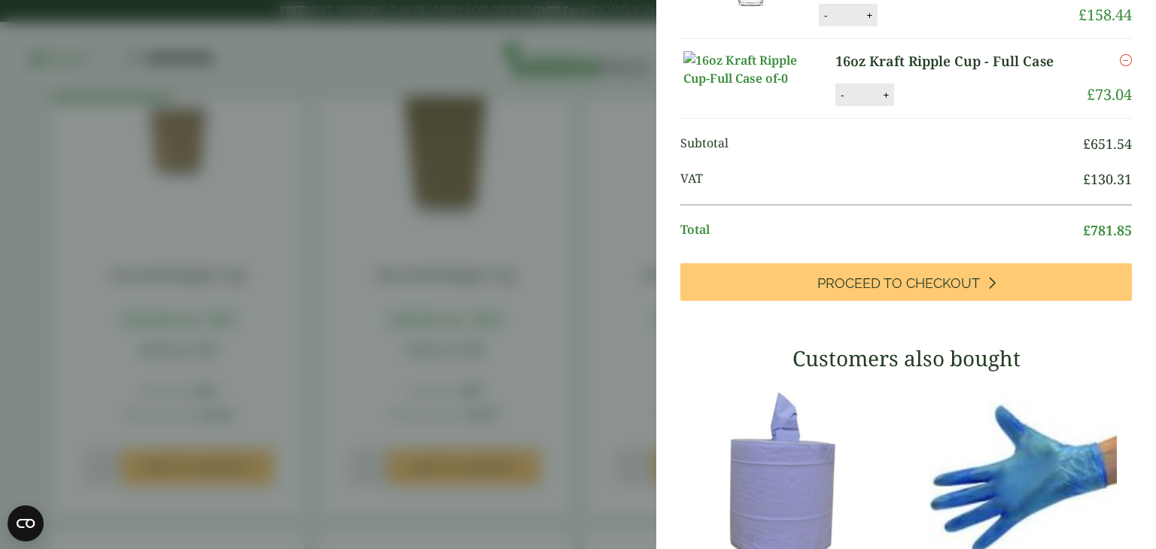
scroll to position [314, 0]
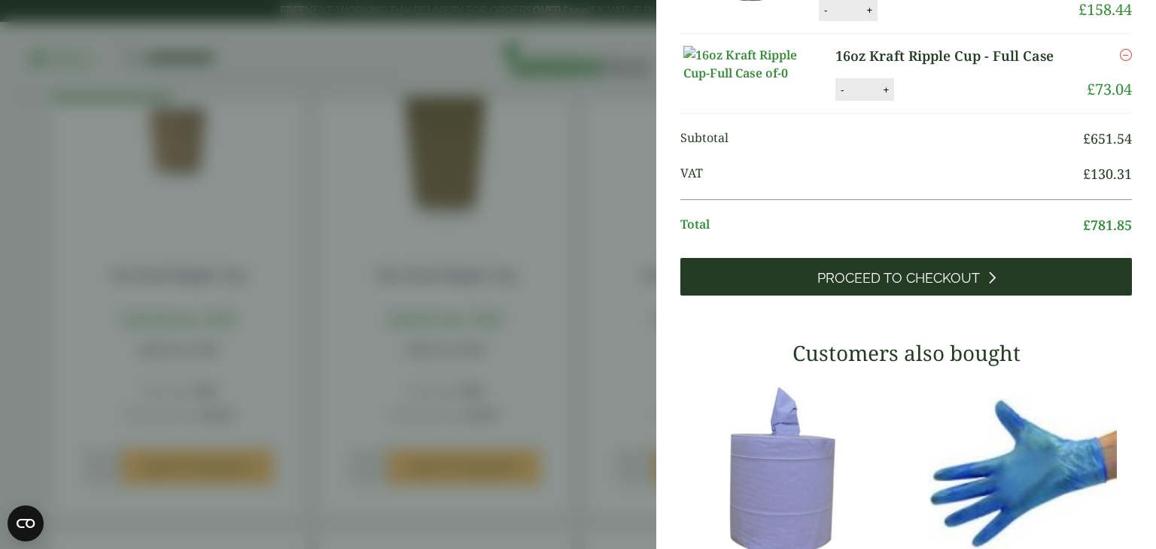
click at [823, 287] on span "Proceed to Checkout" at bounding box center [898, 278] width 162 height 17
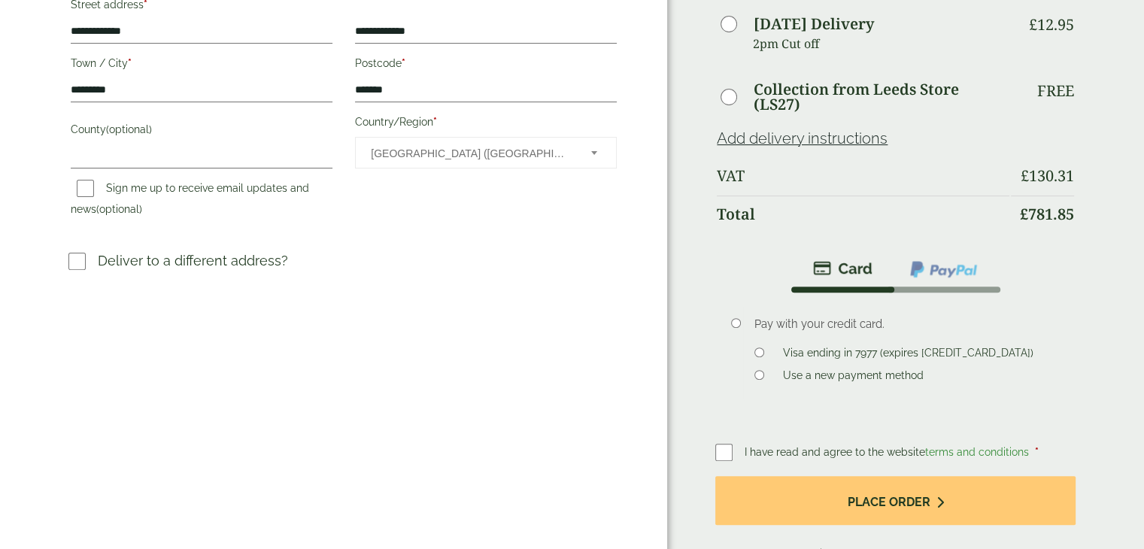
scroll to position [454, 0]
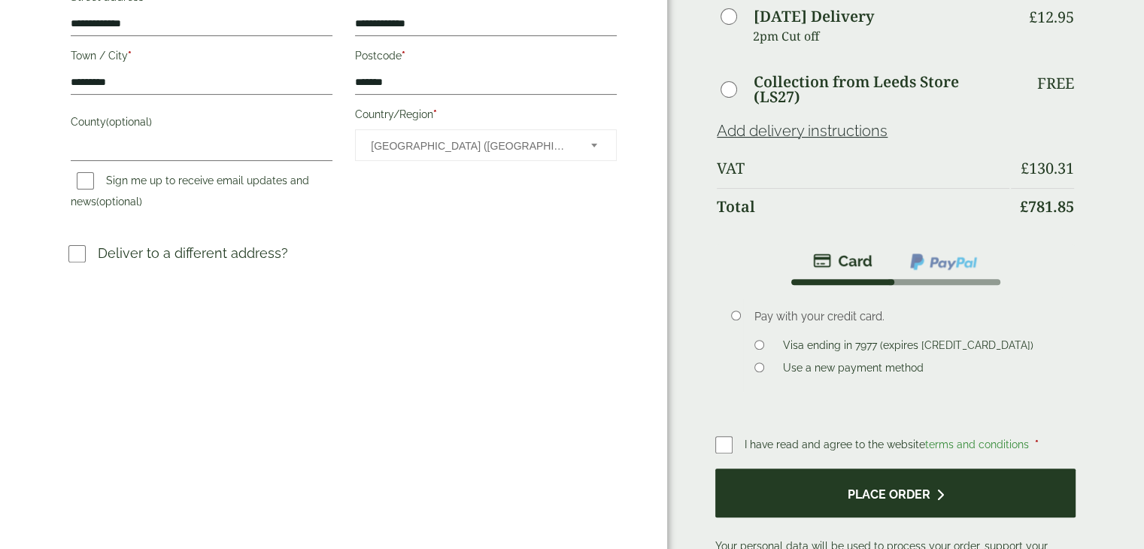
click at [867, 491] on button "Place order" at bounding box center [895, 493] width 360 height 49
